Goal: Task Accomplishment & Management: Manage account settings

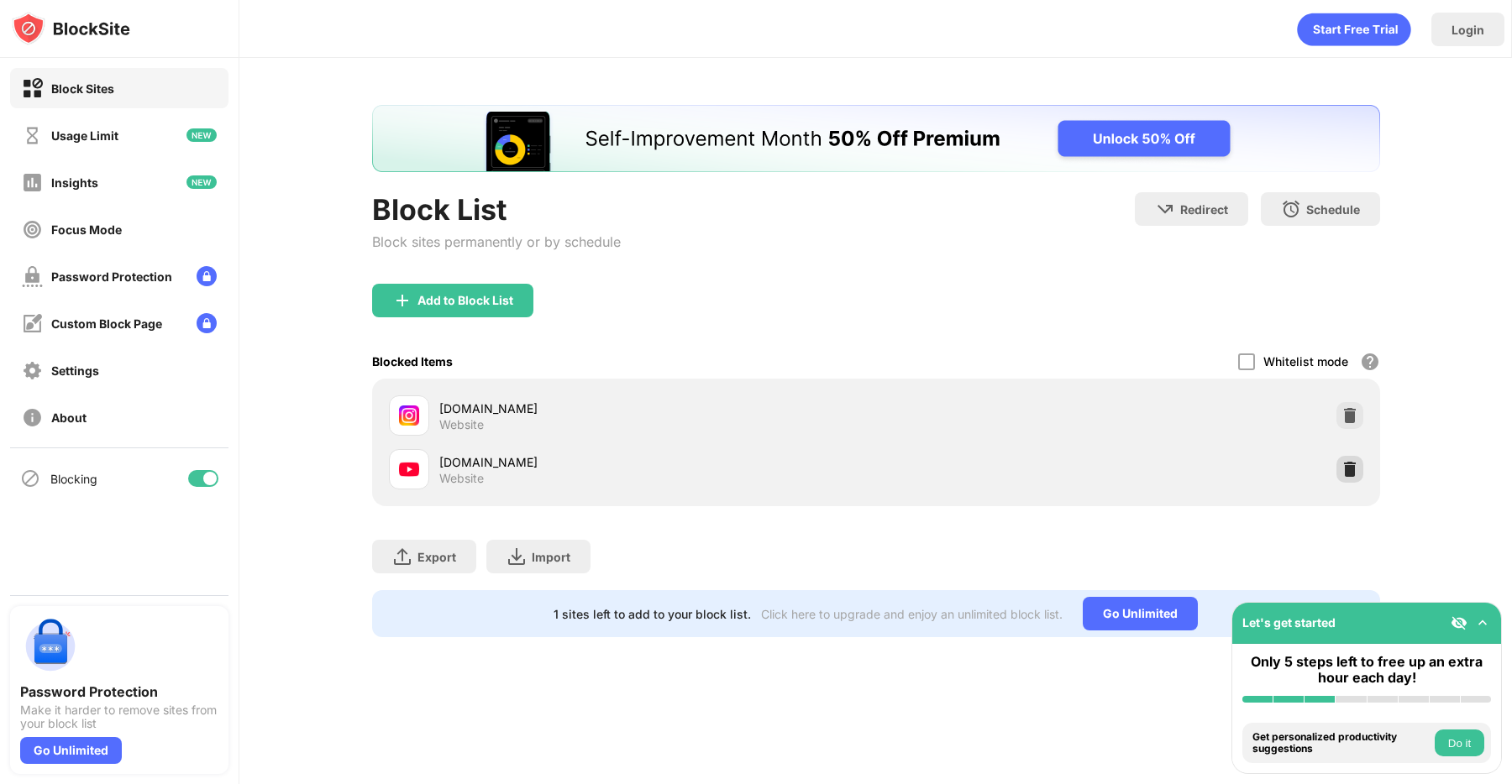
click at [1347, 466] on img at bounding box center [1349, 469] width 17 height 17
